Goal: Information Seeking & Learning: Learn about a topic

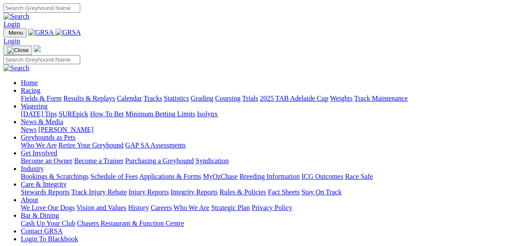
click at [26, 95] on link "Fields & Form" at bounding box center [41, 98] width 41 height 7
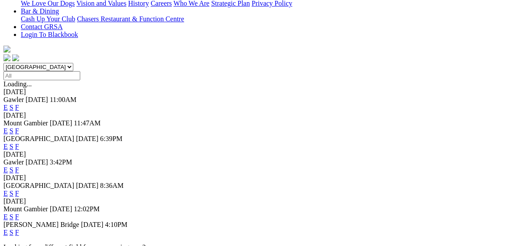
scroll to position [208, 0]
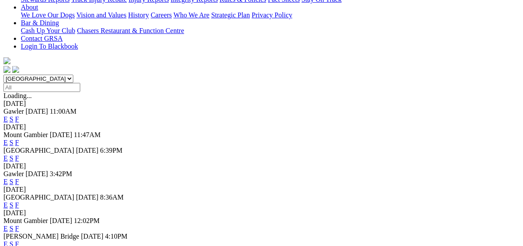
click at [19, 201] on link "F" at bounding box center [17, 204] width 4 height 7
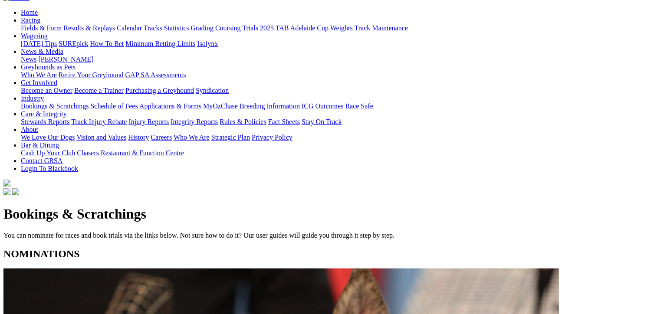
scroll to position [87, 0]
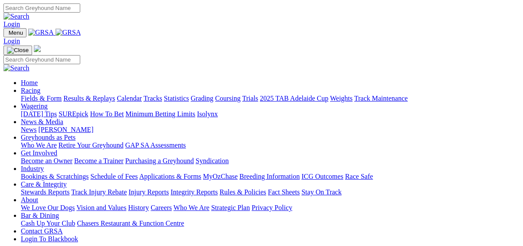
click at [24, 95] on link "Fields & Form" at bounding box center [41, 98] width 41 height 7
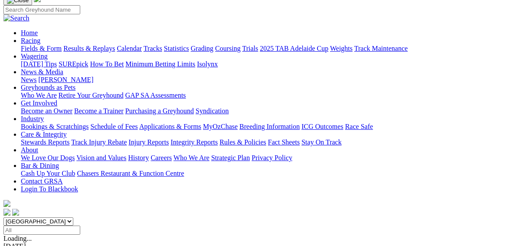
scroll to position [104, 0]
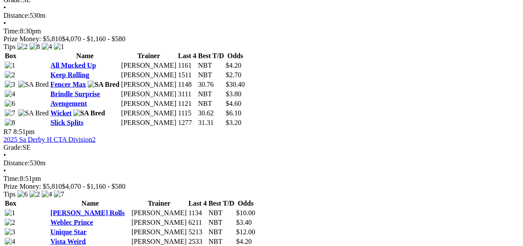
scroll to position [1006, 0]
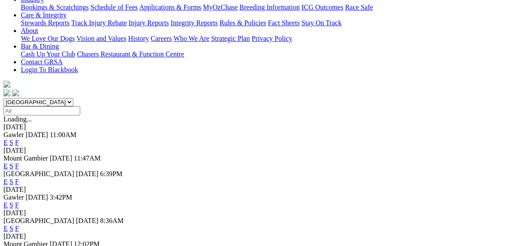
scroll to position [69, 0]
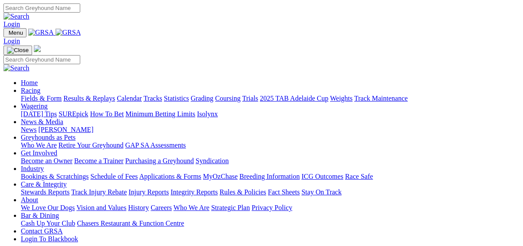
click at [97, 95] on link "Results & Replays" at bounding box center [89, 98] width 52 height 7
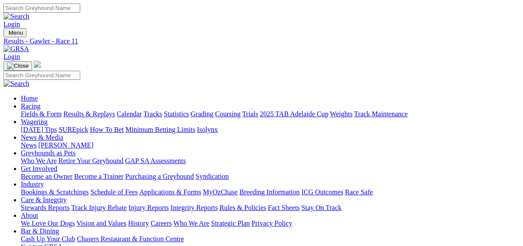
scroll to position [69, 0]
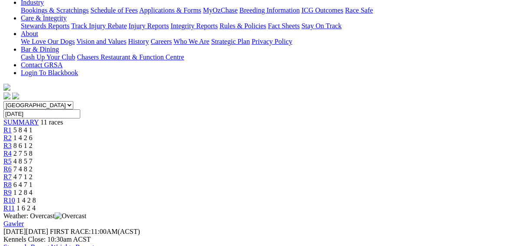
scroll to position [208, 0]
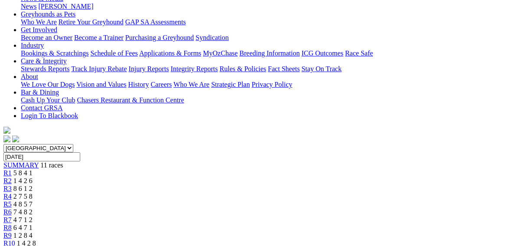
scroll to position [104, 0]
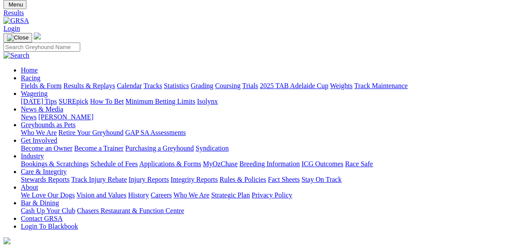
scroll to position [69, 0]
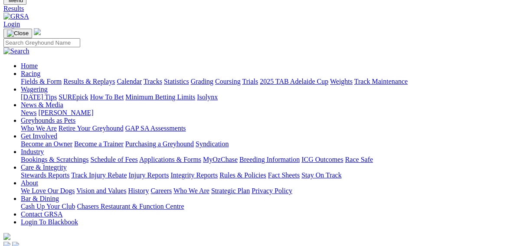
scroll to position [104, 0]
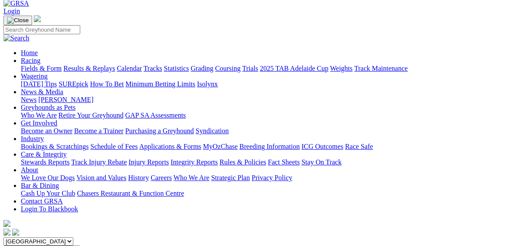
scroll to position [104, 0]
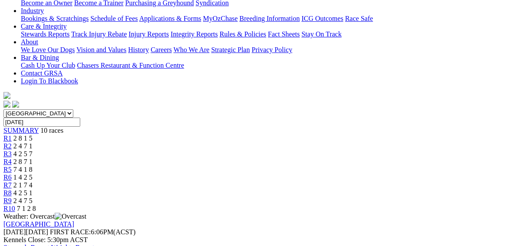
scroll to position [173, 0]
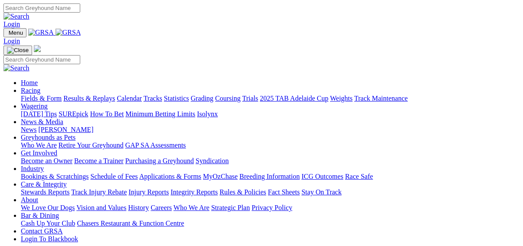
drag, startPoint x: 0, startPoint y: 0, endPoint x: 444, endPoint y: 33, distance: 445.3
click at [67, 180] on link "Care & Integrity" at bounding box center [44, 183] width 46 height 7
click at [218, 188] on link "Integrity Reports" at bounding box center [193, 191] width 47 height 7
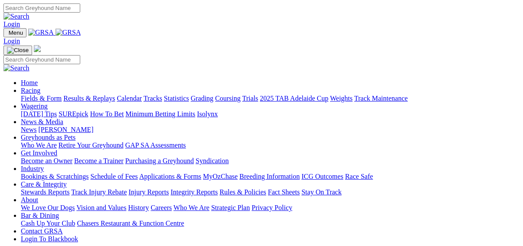
click at [24, 95] on link "Fields & Form" at bounding box center [41, 98] width 41 height 7
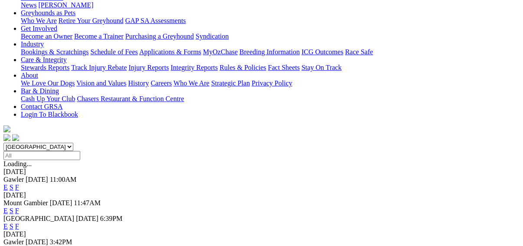
scroll to position [208, 0]
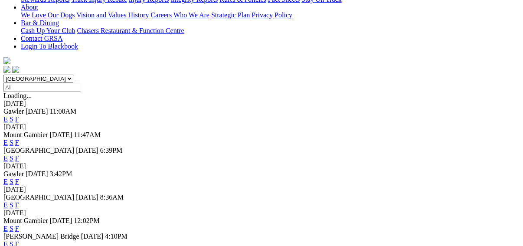
click at [19, 201] on link "F" at bounding box center [17, 204] width 4 height 7
